Goal: Task Accomplishment & Management: Use online tool/utility

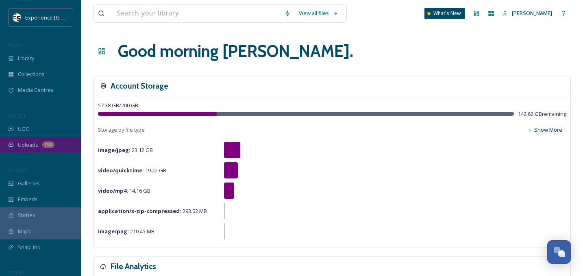
click at [38, 148] on div "Uploads 782" at bounding box center [40, 145] width 81 height 16
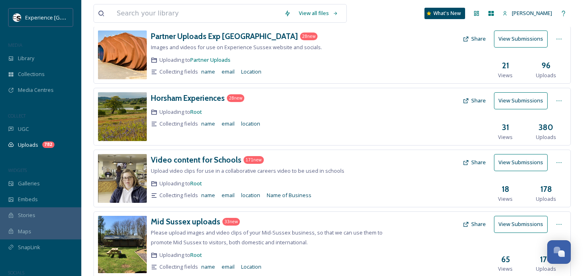
scroll to position [254, 0]
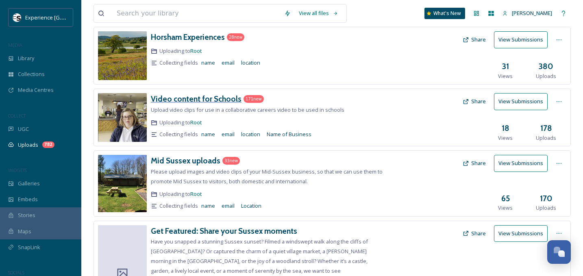
click at [196, 101] on h3 "Video content for Schools" at bounding box center [196, 99] width 91 height 10
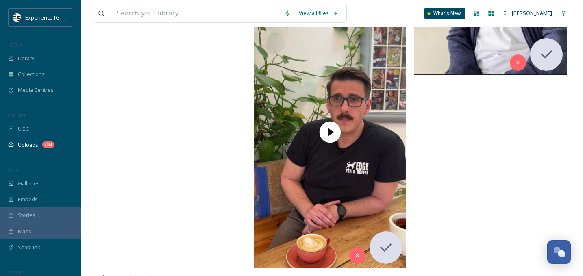
scroll to position [16263, 0]
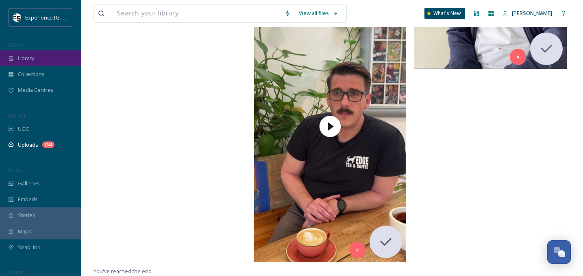
click at [46, 57] on div "Library" at bounding box center [40, 58] width 81 height 16
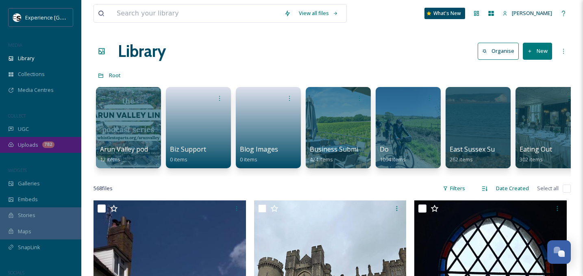
click at [28, 144] on span "Uploads" at bounding box center [28, 145] width 20 height 8
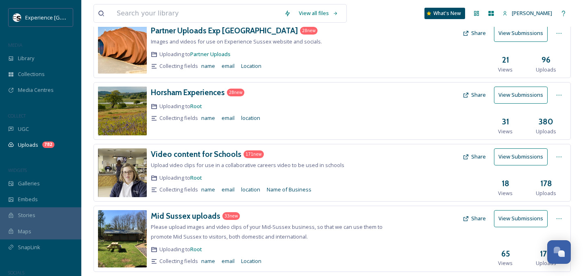
scroll to position [200, 0]
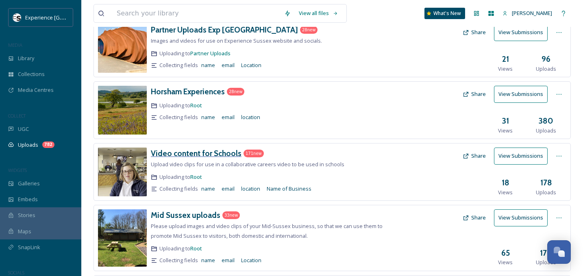
click at [222, 153] on h3 "Video content for Schools" at bounding box center [196, 153] width 91 height 10
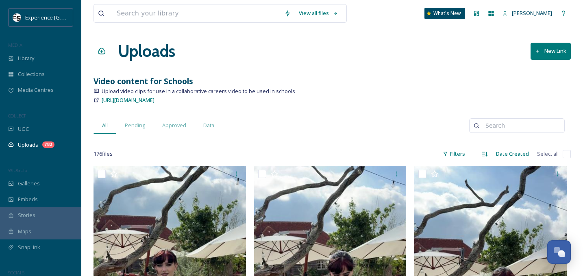
click at [546, 55] on button "New Link" at bounding box center [551, 51] width 40 height 17
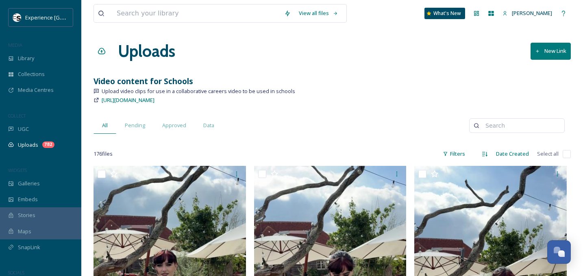
click at [544, 50] on button "New Link" at bounding box center [551, 51] width 40 height 17
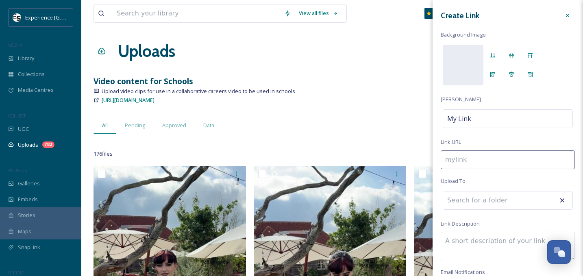
click at [400, 46] on div "Uploads New Link" at bounding box center [333, 51] width 478 height 24
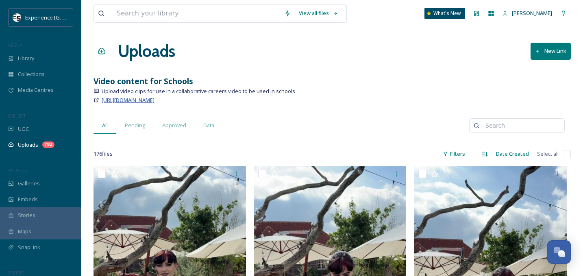
click at [155, 101] on span "[URL][DOMAIN_NAME]" at bounding box center [128, 99] width 53 height 7
